Goal: Information Seeking & Learning: Learn about a topic

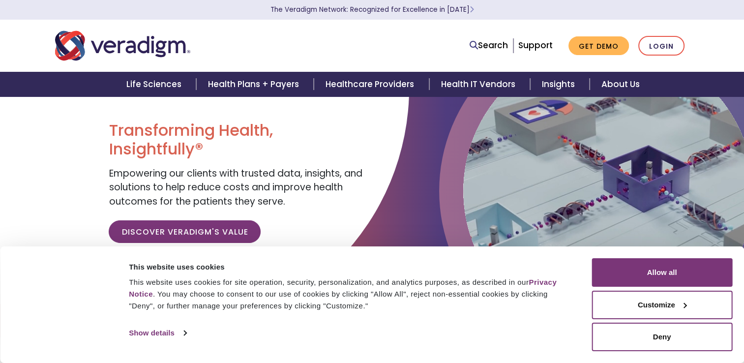
scroll to position [98, 0]
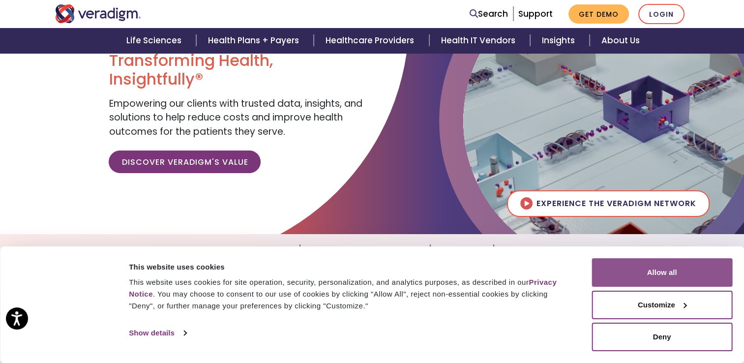
click at [669, 278] on button "Allow all" at bounding box center [661, 272] width 141 height 29
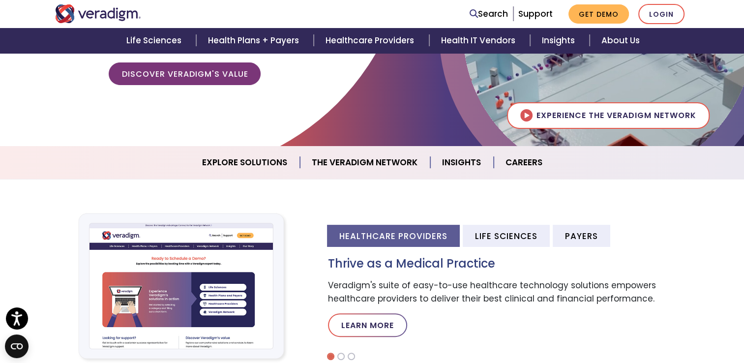
scroll to position [246, 0]
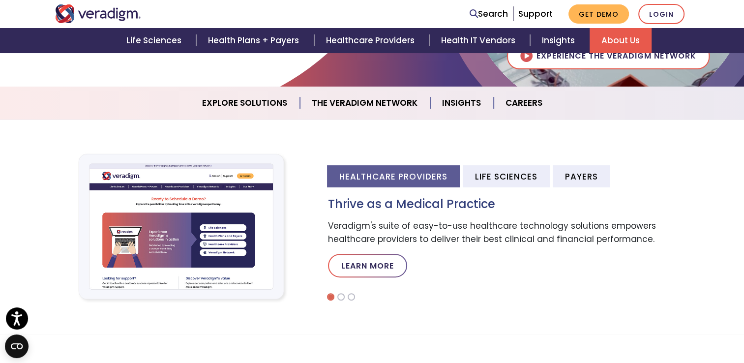
click at [617, 40] on link "About Us" at bounding box center [620, 40] width 62 height 25
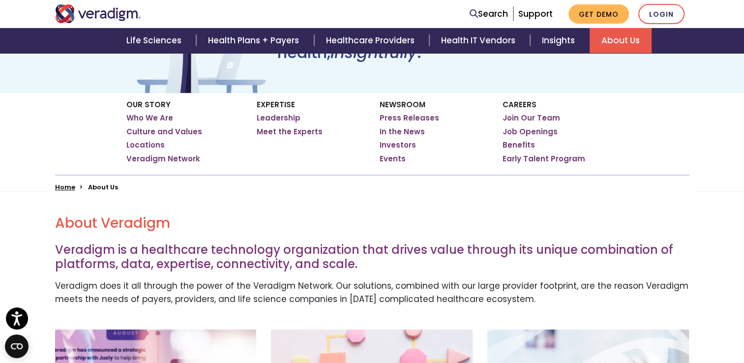
scroll to position [147, 0]
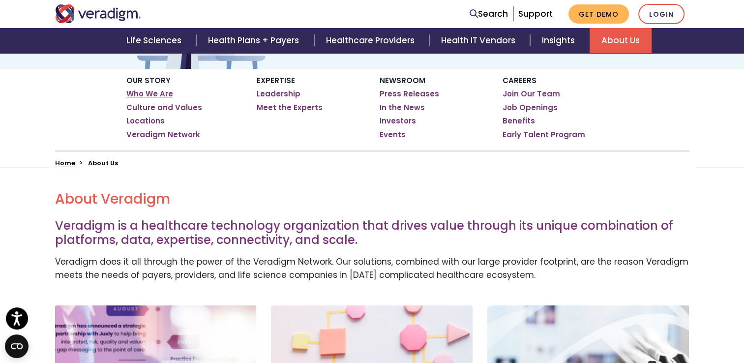
click at [160, 93] on link "Who We Are" at bounding box center [149, 94] width 47 height 10
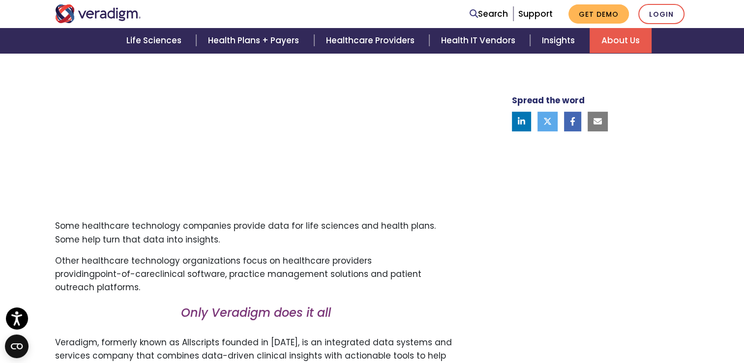
scroll to position [246, 0]
